Goal: Task Accomplishment & Management: Manage account settings

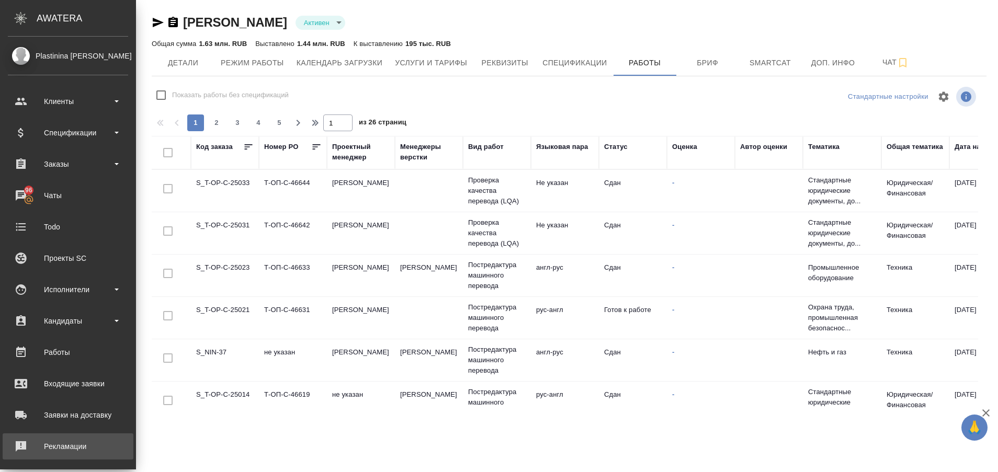
click at [21, 448] on div "Рекламации" at bounding box center [68, 447] width 120 height 16
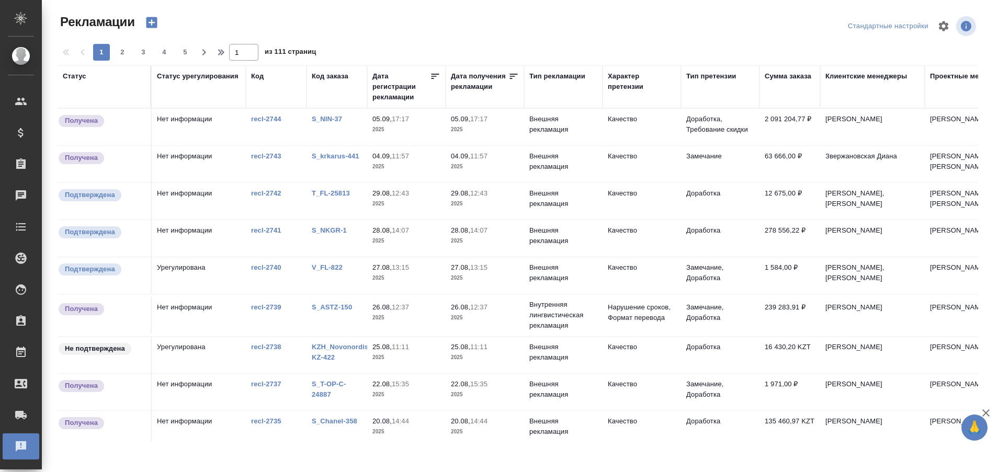
click at [318, 115] on div "S_NIN-37" at bounding box center [337, 119] width 50 height 10
click at [321, 120] on link "S_NIN-37" at bounding box center [327, 119] width 30 height 8
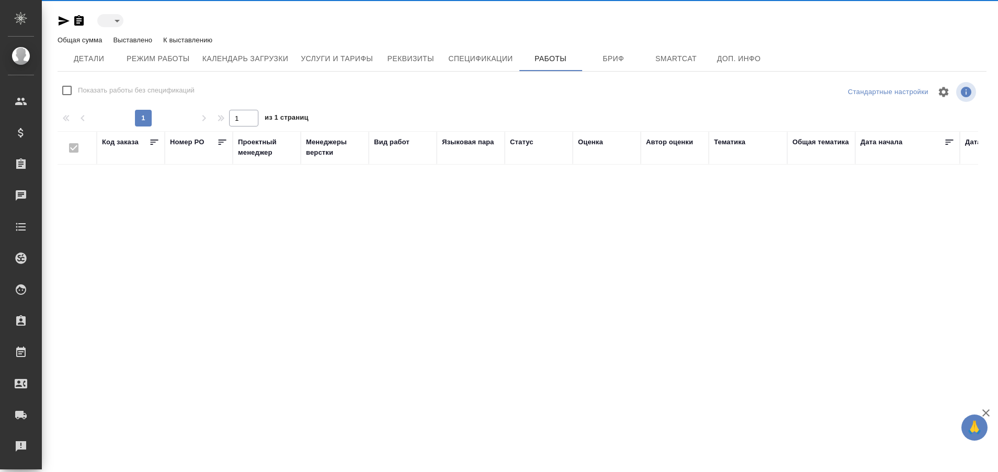
type input "active"
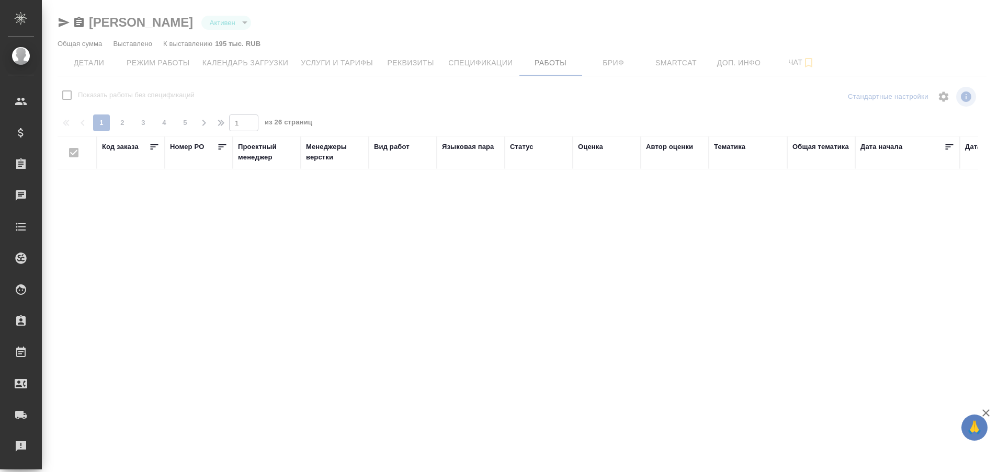
checkbox input "false"
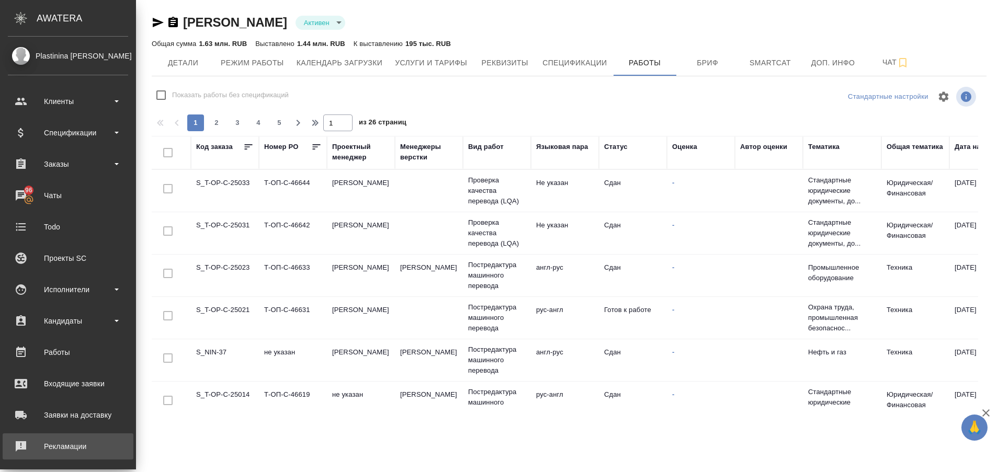
click at [44, 442] on div "Рекламации" at bounding box center [68, 447] width 120 height 16
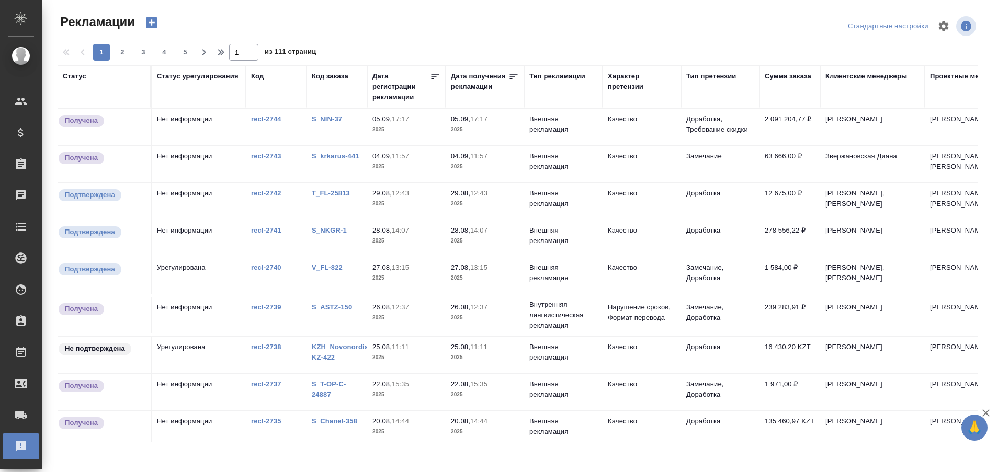
click at [331, 120] on link "S_NIN-37" at bounding box center [327, 119] width 30 height 8
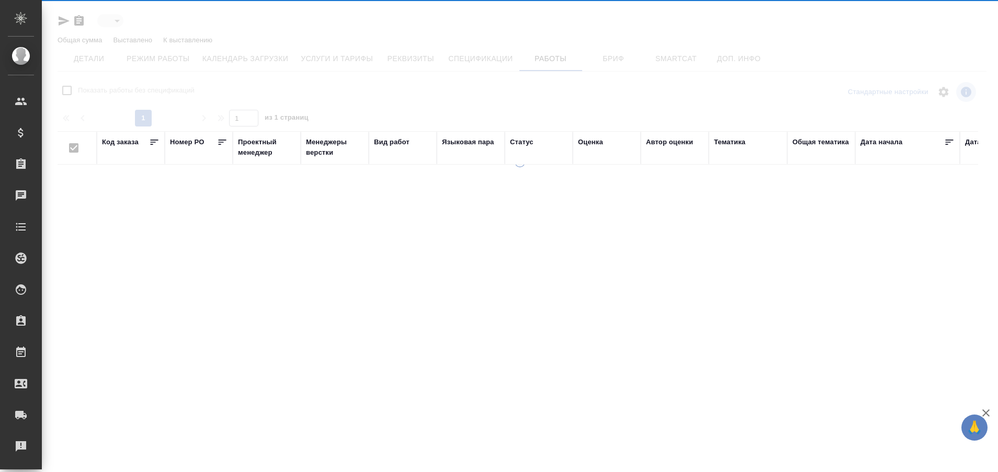
type input "active"
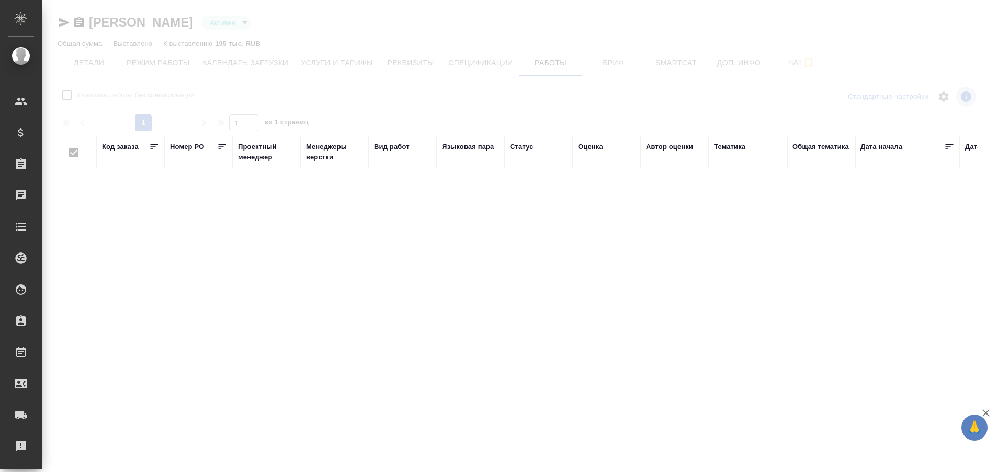
checkbox input "false"
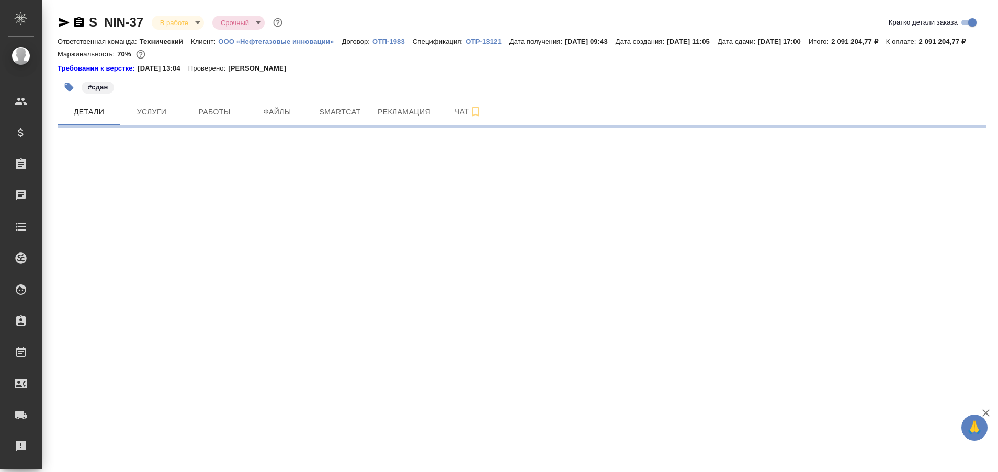
select select "RU"
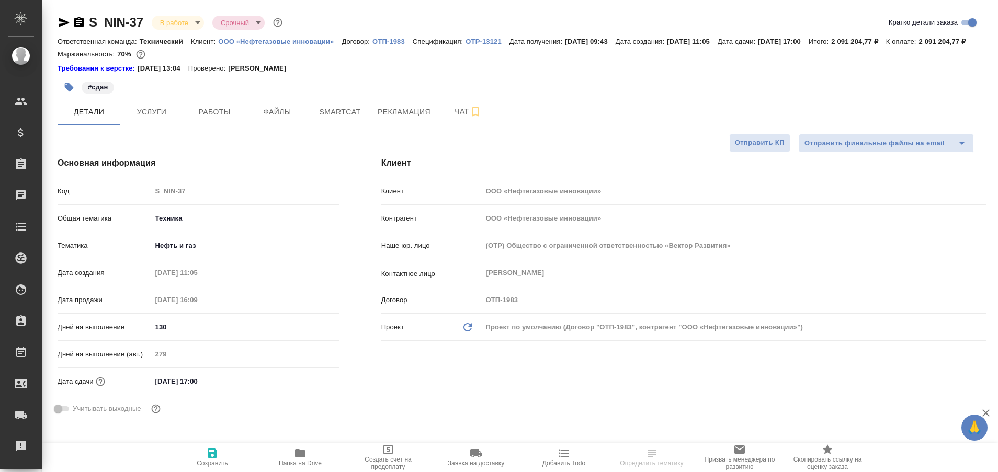
type textarea "x"
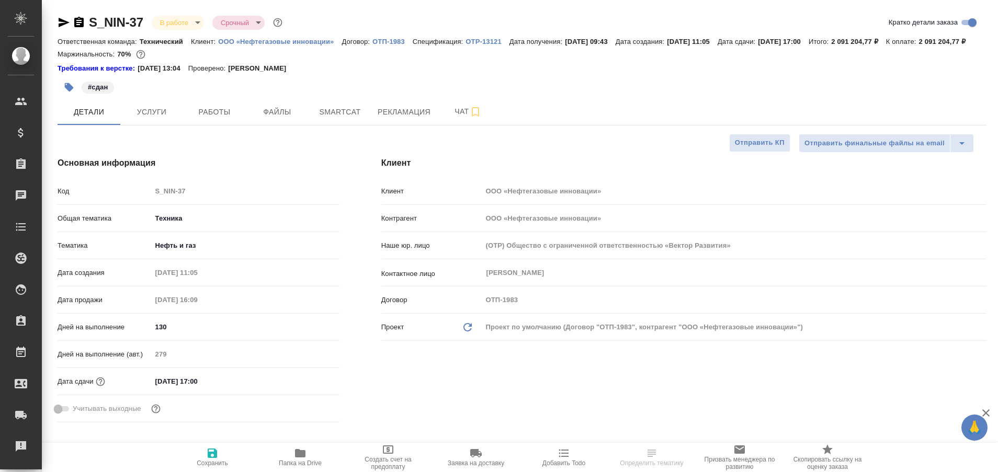
type textarea "x"
click at [460, 118] on span "Чат" at bounding box center [468, 111] width 50 height 13
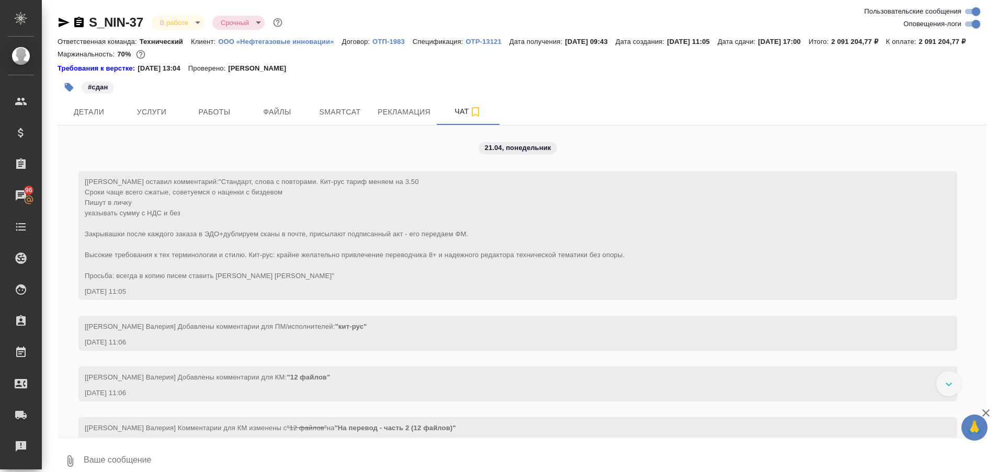
click at [949, 396] on div at bounding box center [948, 383] width 25 height 25
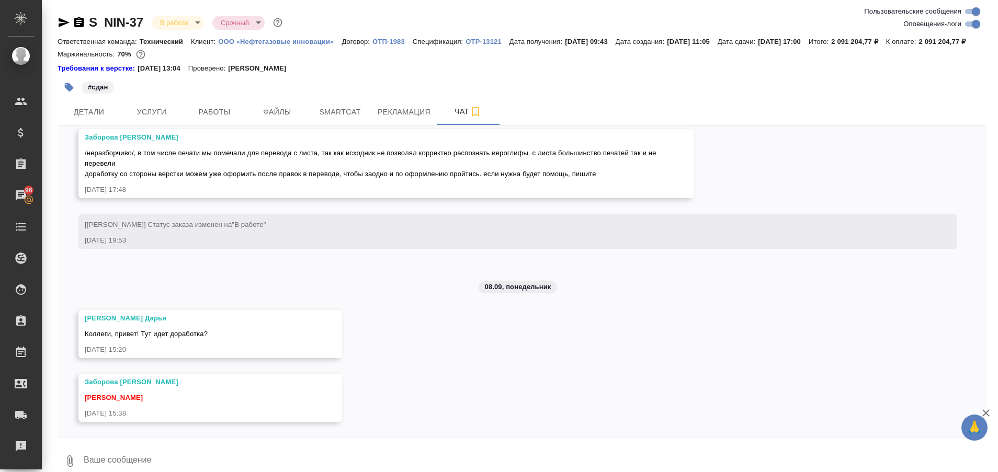
scroll to position [55625, 0]
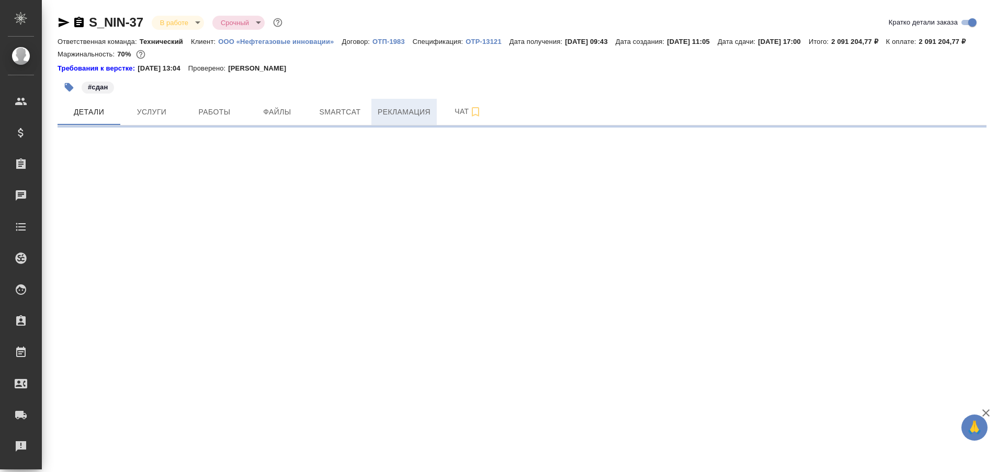
select select "RU"
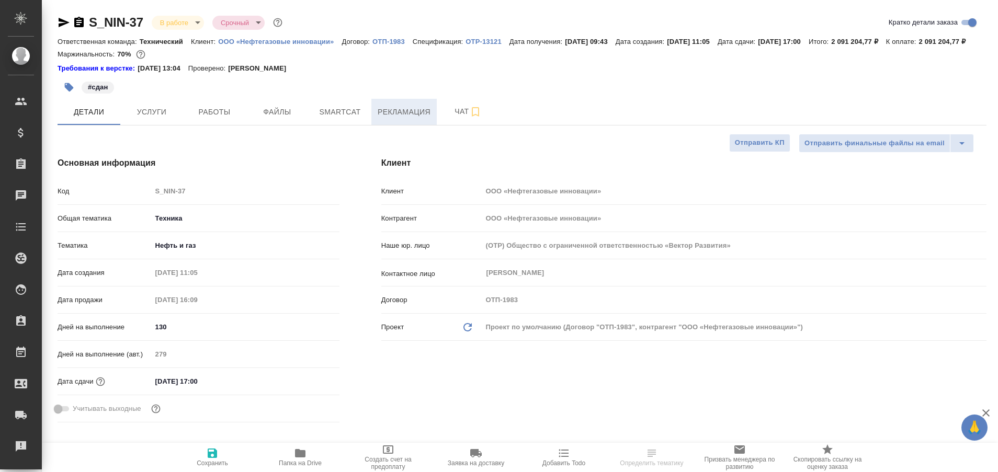
type textarea "x"
click at [216, 119] on span "Работы" at bounding box center [214, 112] width 50 height 13
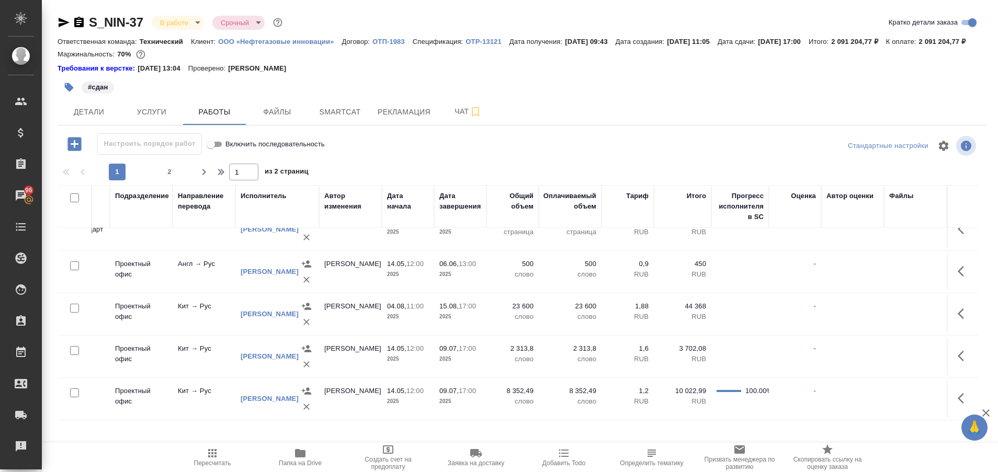
scroll to position [879, 0]
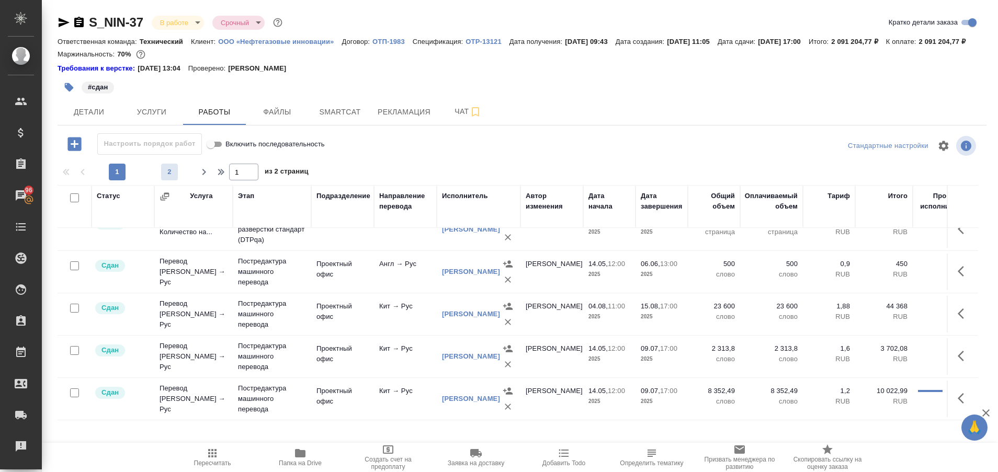
click at [168, 177] on span "2" at bounding box center [169, 172] width 17 height 10
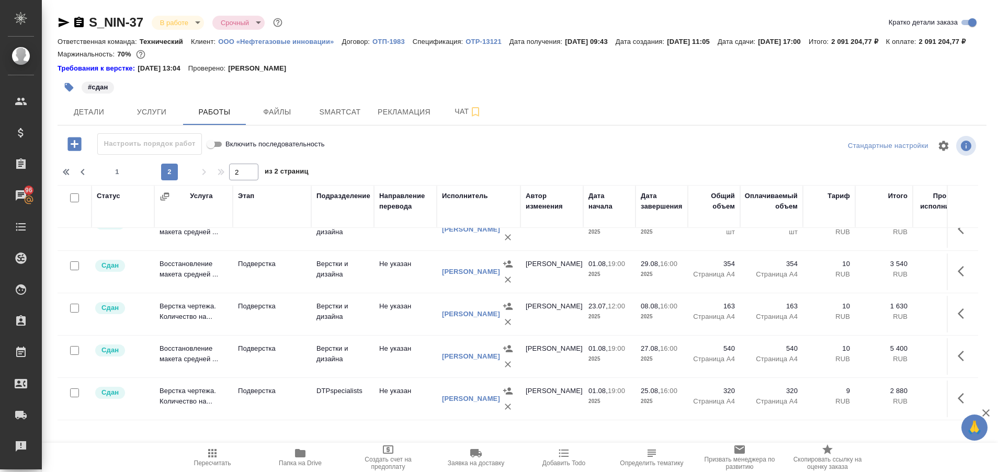
type input "2"
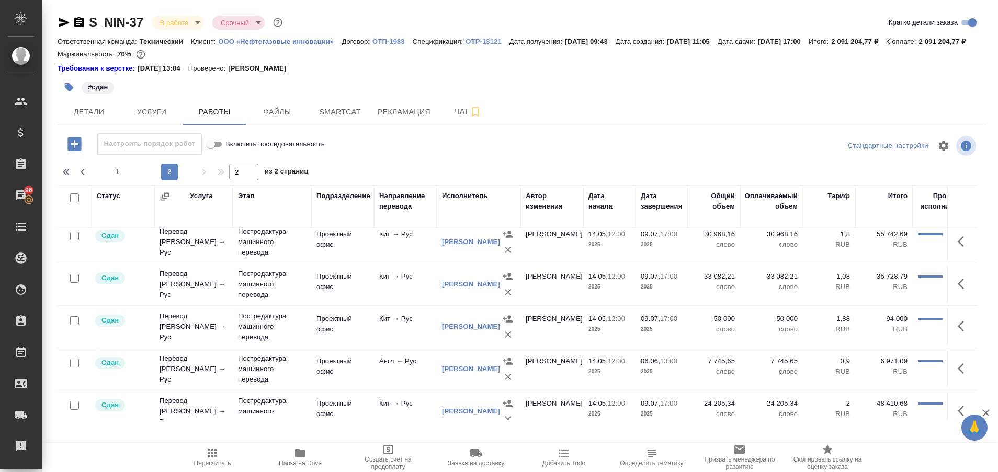
scroll to position [0, 0]
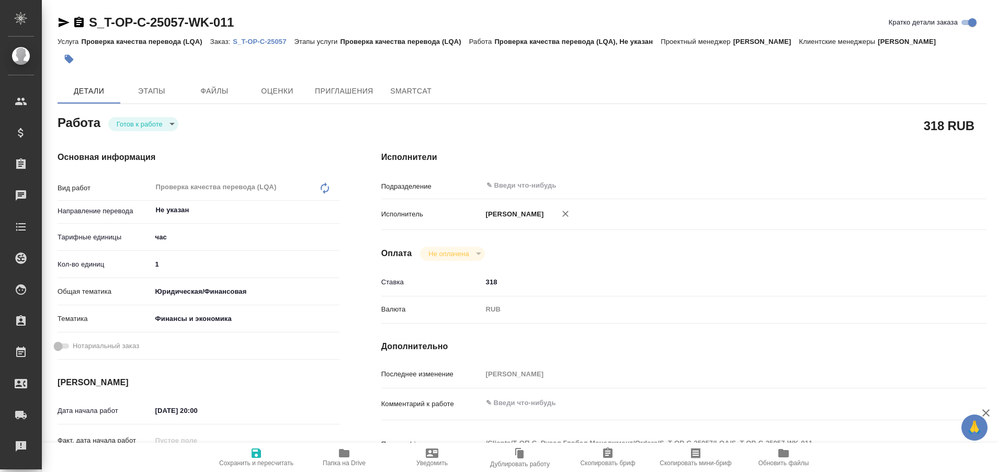
type textarea "x"
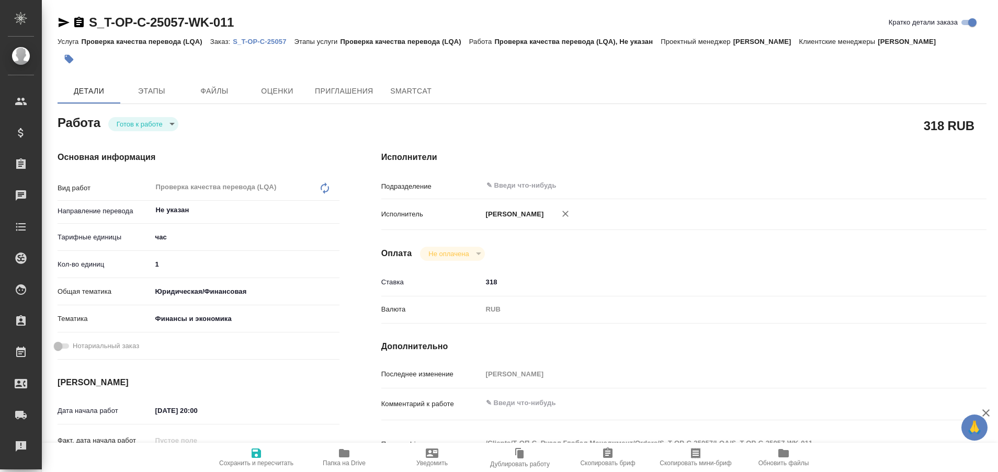
type textarea "x"
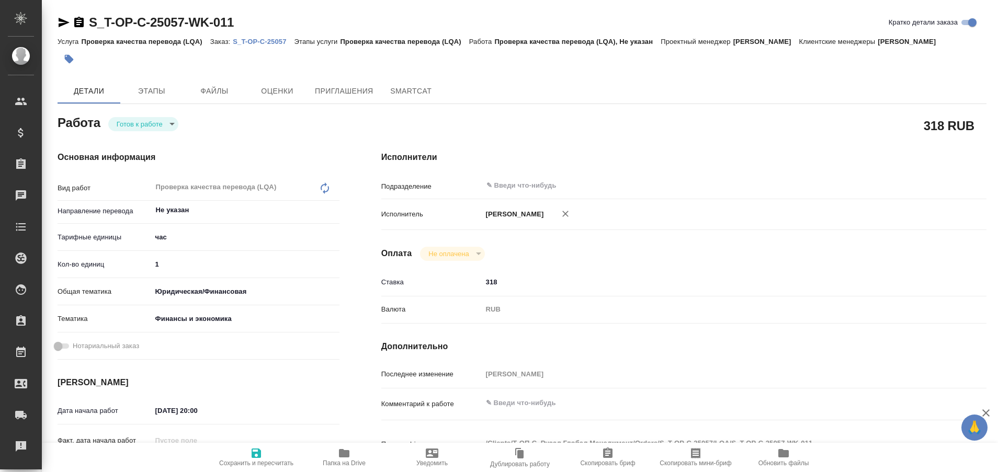
type textarea "x"
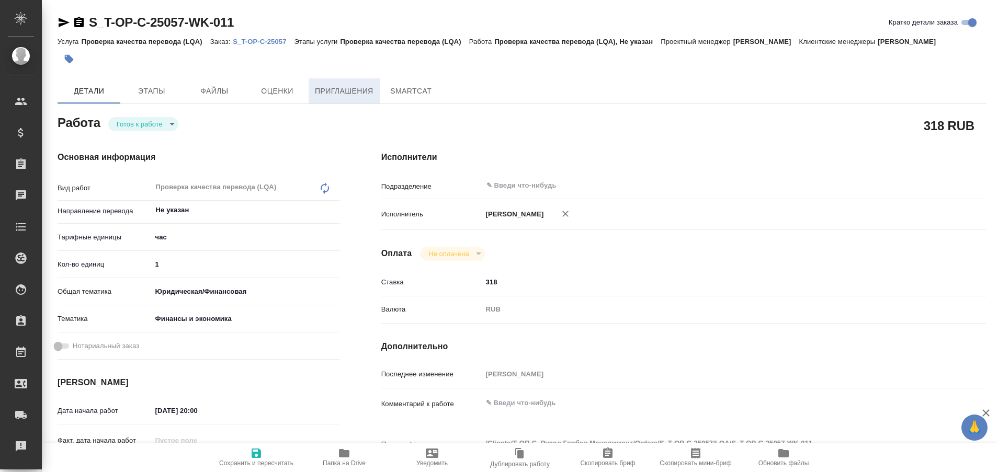
type textarea "x"
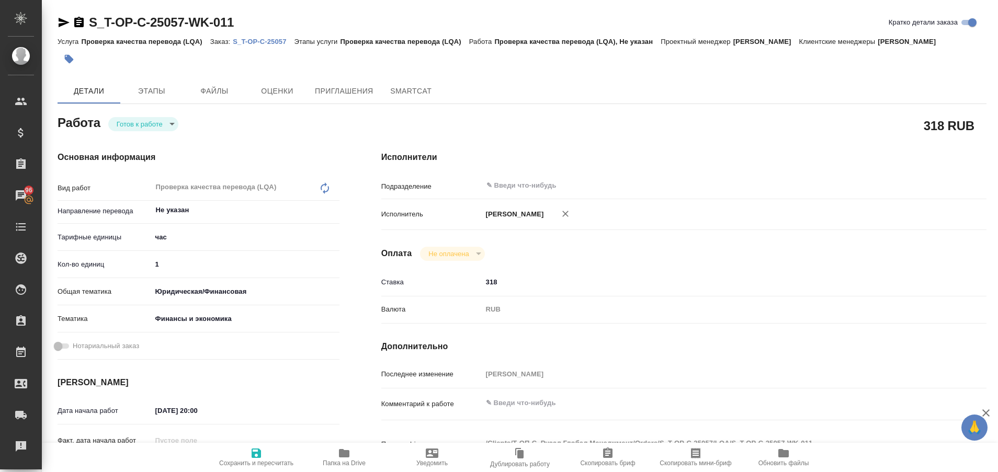
click at [261, 38] on p "S_T-OP-C-25057" at bounding box center [263, 42] width 61 height 8
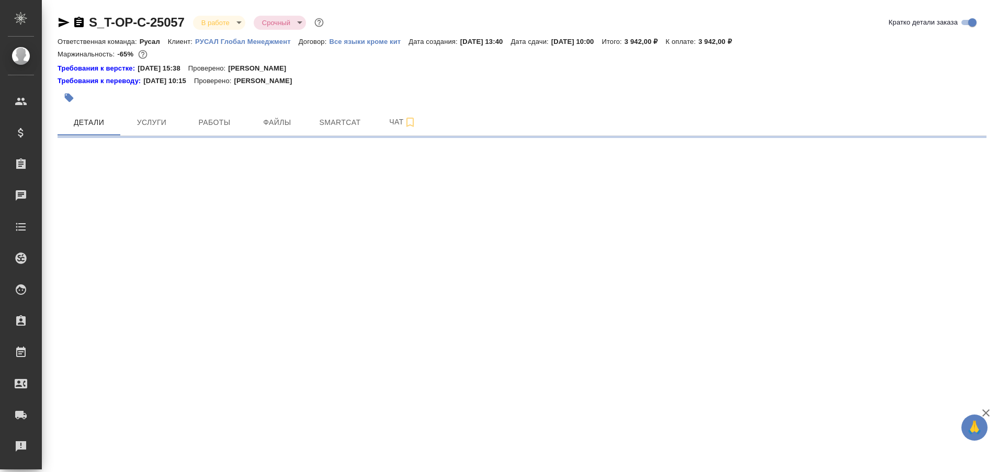
select select "RU"
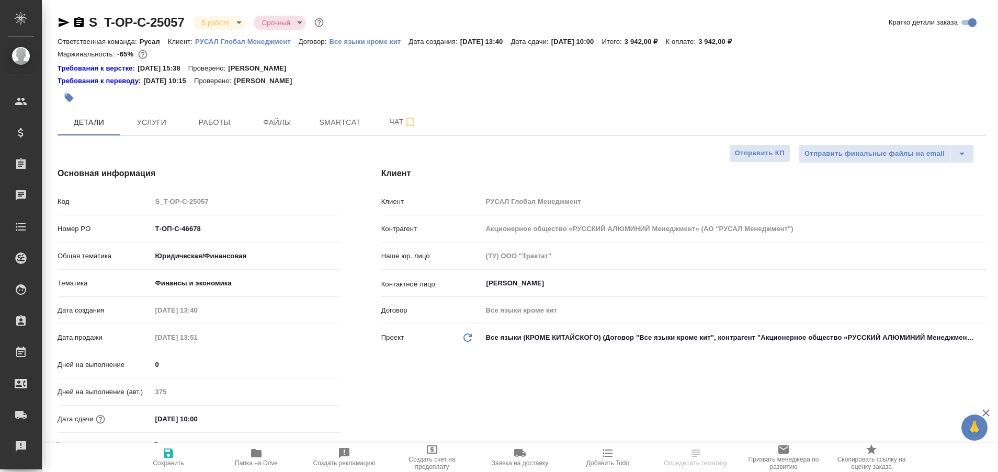
type textarea "x"
click at [206, 119] on span "Работы" at bounding box center [214, 122] width 50 height 13
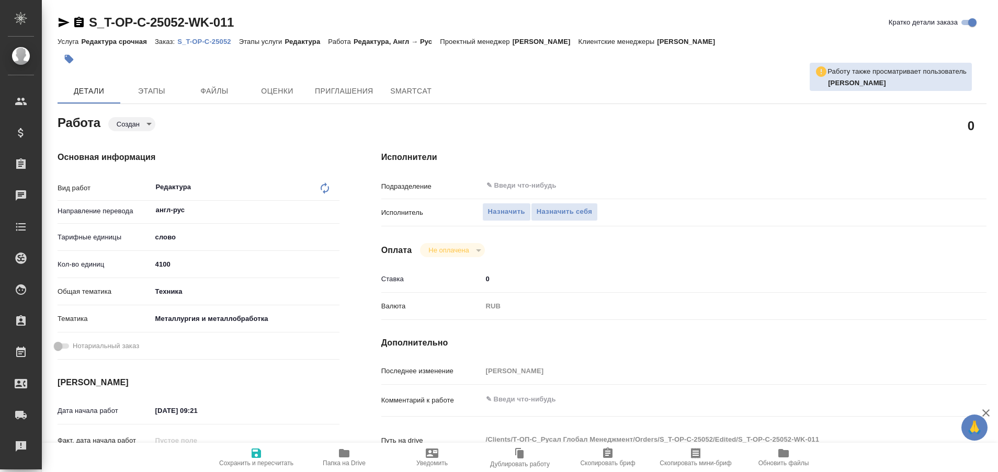
type textarea "x"
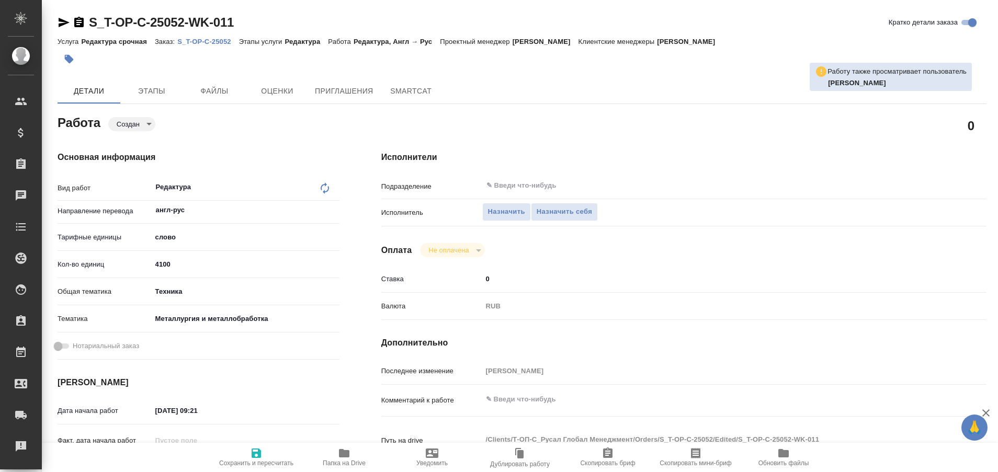
type textarea "x"
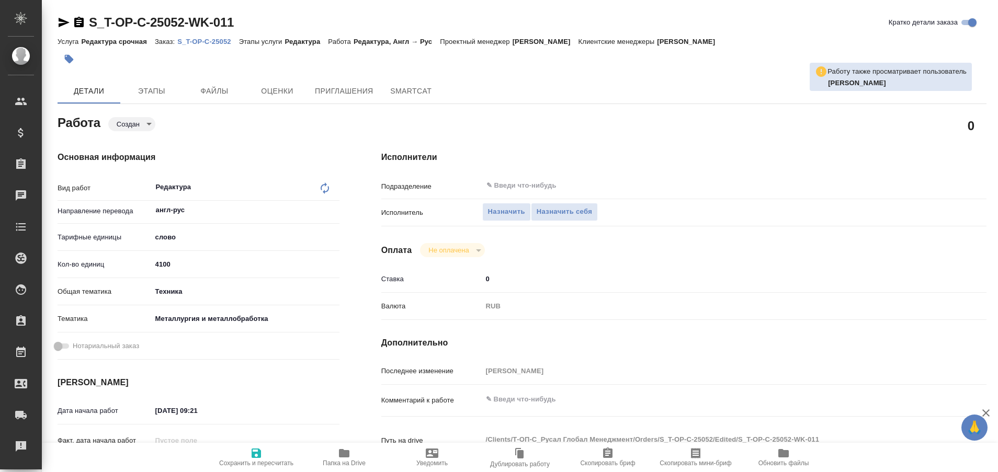
type textarea "x"
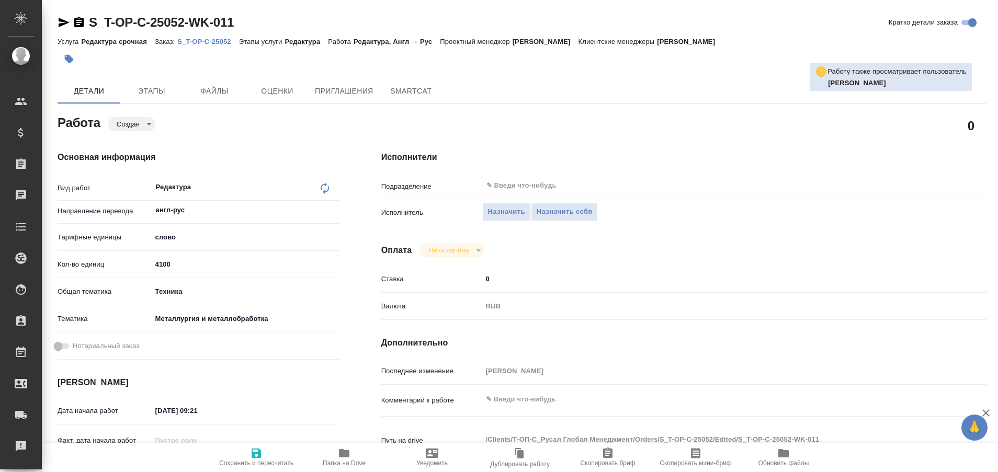
type textarea "x"
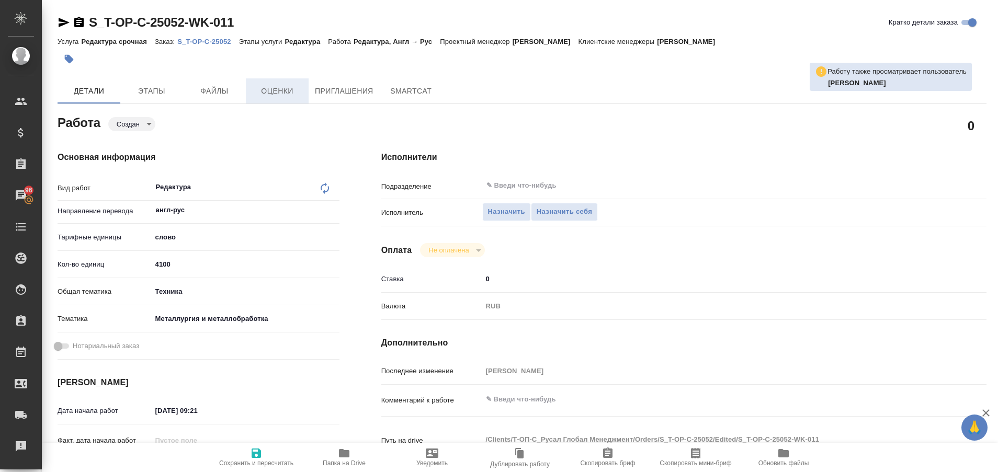
type textarea "x"
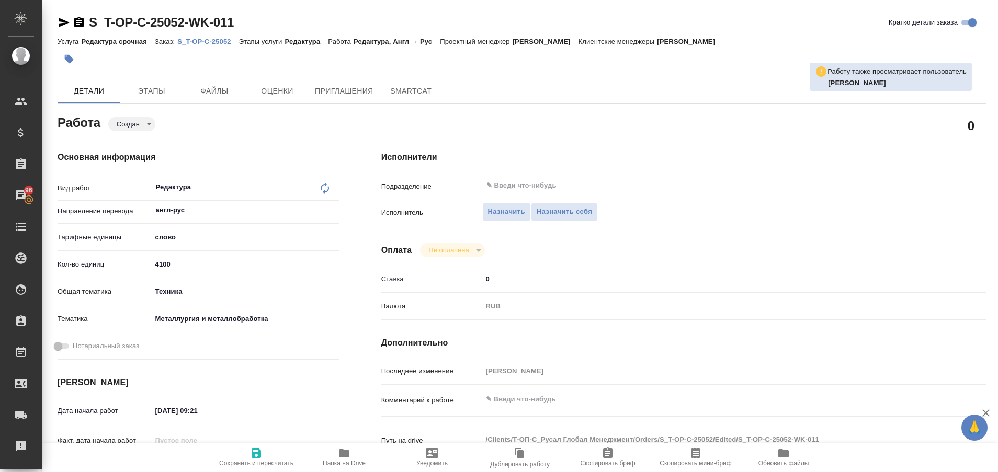
click at [215, 39] on p "S_T-OP-C-25052" at bounding box center [207, 42] width 61 height 8
click at [565, 216] on span "Назначить себя" at bounding box center [564, 212] width 55 height 12
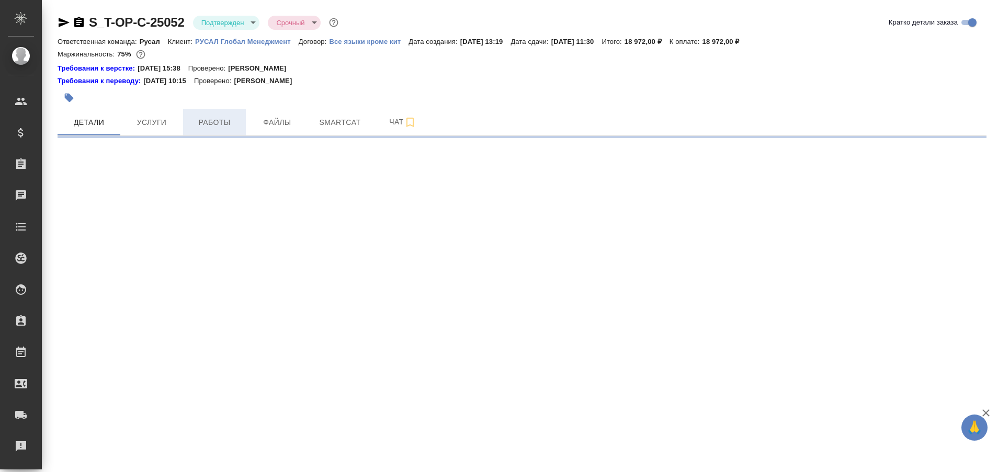
select select "RU"
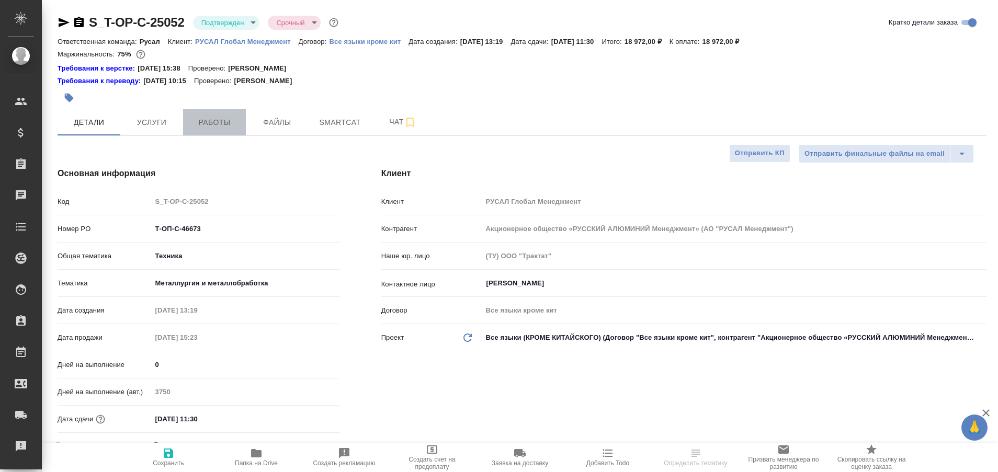
type textarea "x"
click at [213, 126] on span "Работы" at bounding box center [214, 122] width 50 height 13
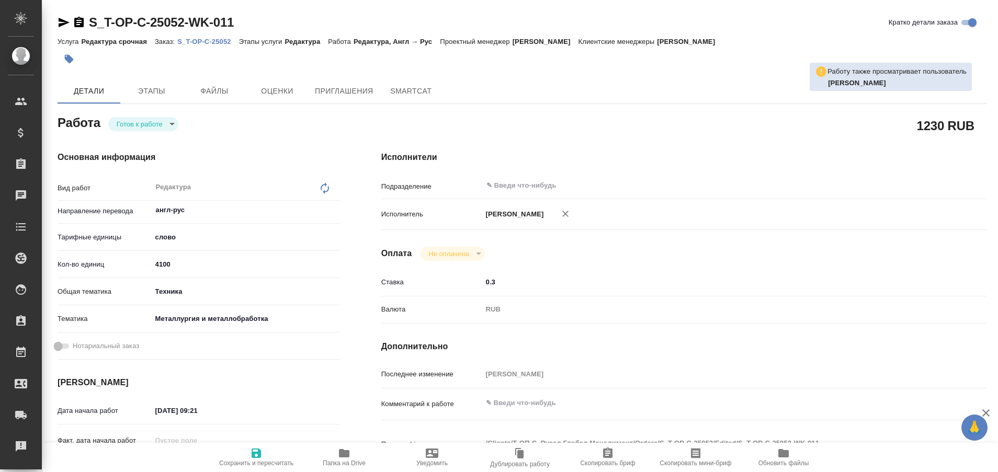
type textarea "x"
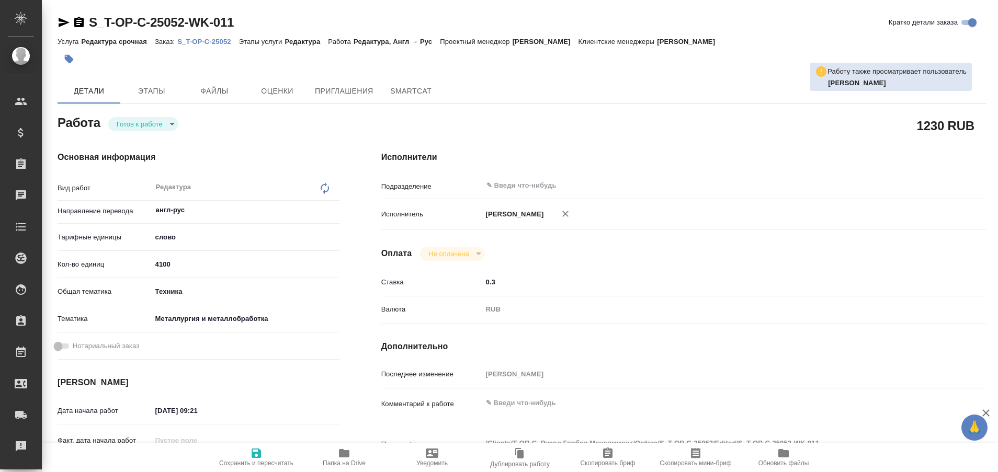
type textarea "x"
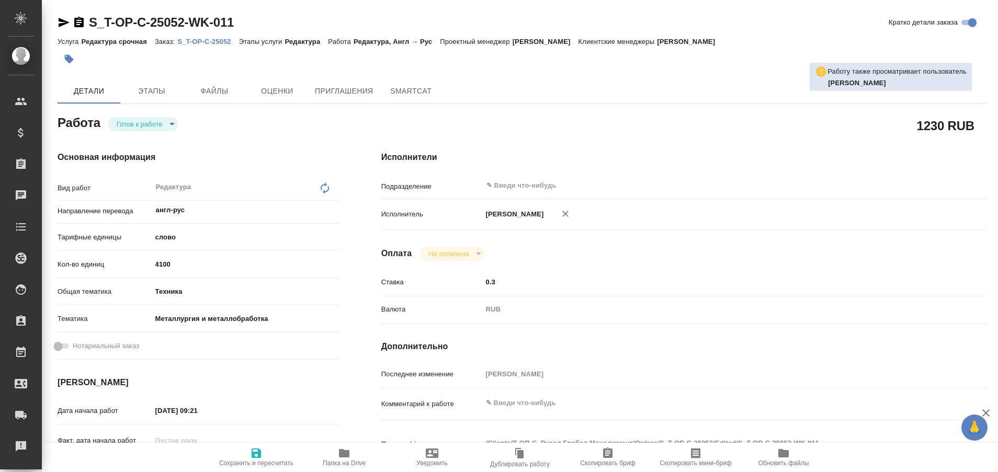
type textarea "x"
